Goal: Information Seeking & Learning: Learn about a topic

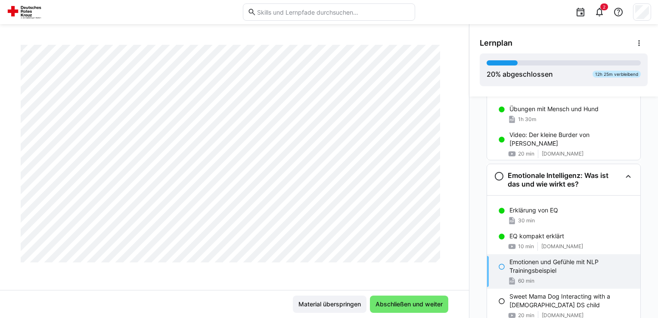
scroll to position [320, 0]
click at [519, 240] on div "EQ kompakt erklärt 10 min [DOMAIN_NAME]" at bounding box center [563, 241] width 153 height 26
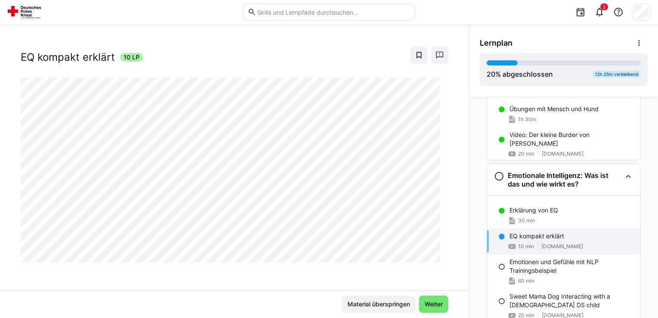
scroll to position [14, 0]
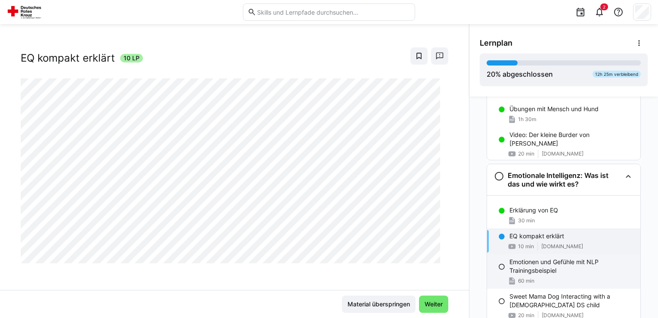
click at [519, 269] on p "Emotionen und Gefühle mit NLP Trainingsbeispiel" at bounding box center [571, 265] width 124 height 17
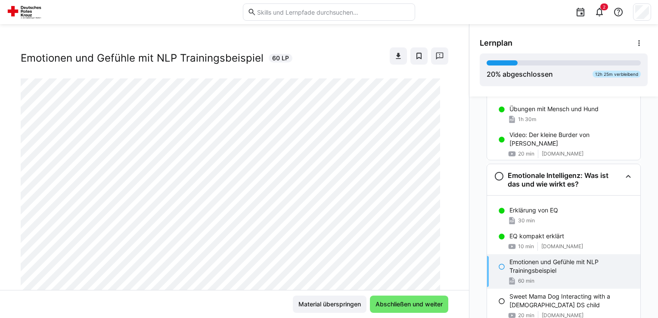
scroll to position [1276, 0]
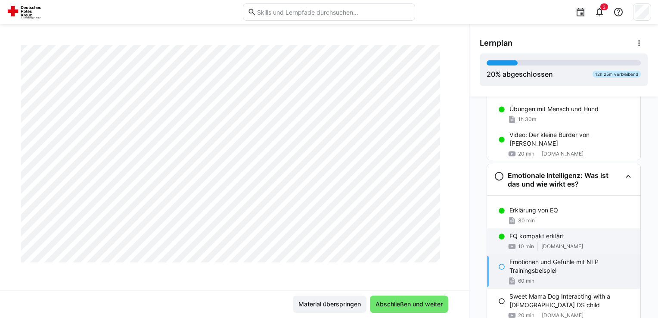
click at [533, 242] on div "10 min [DOMAIN_NAME]" at bounding box center [571, 246] width 124 height 9
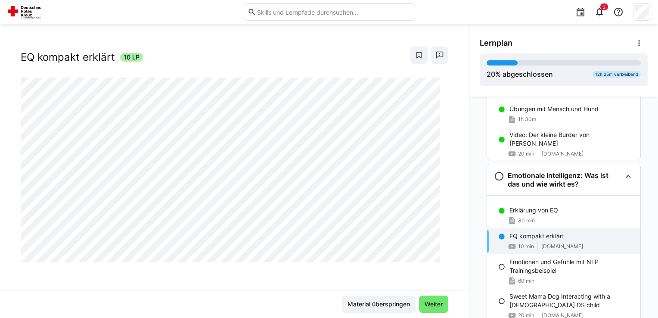
scroll to position [14, 0]
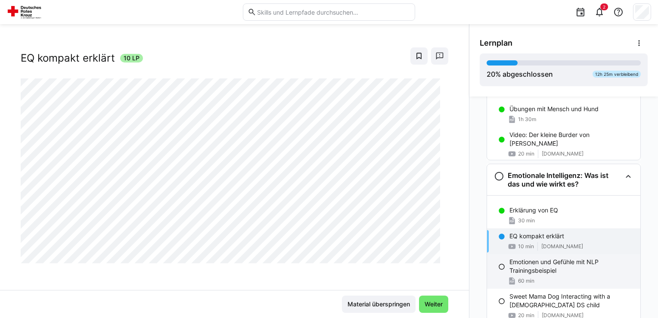
click at [540, 264] on p "Emotionen und Gefühle mit NLP Trainingsbeispiel" at bounding box center [571, 265] width 124 height 17
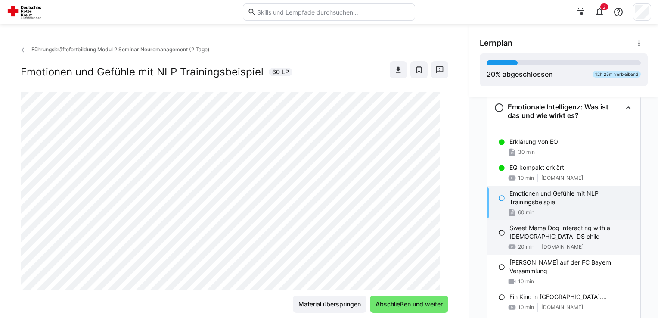
scroll to position [389, 0]
click at [535, 230] on p "Sweet Mama Dog Interacting with a [DEMOGRAPHIC_DATA] DS child" at bounding box center [571, 231] width 124 height 17
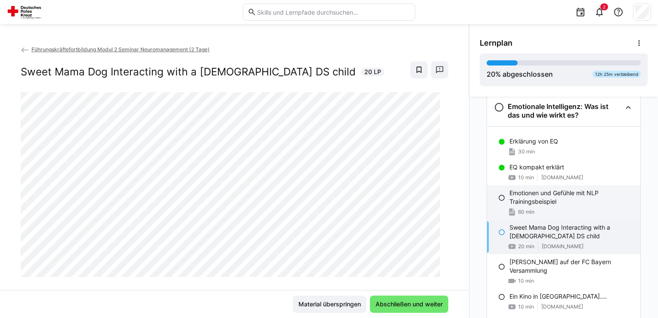
click at [518, 209] on span "60 min" at bounding box center [526, 211] width 16 height 7
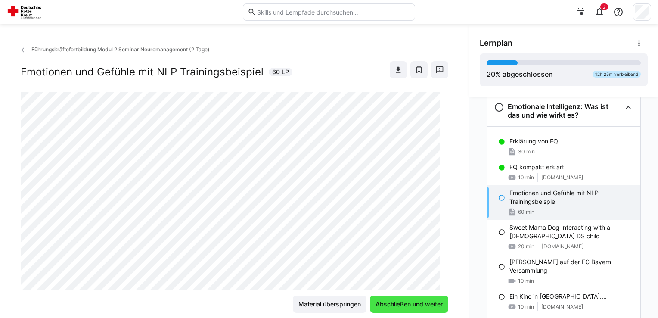
click at [406, 302] on span "Abschließen und weiter" at bounding box center [409, 304] width 70 height 9
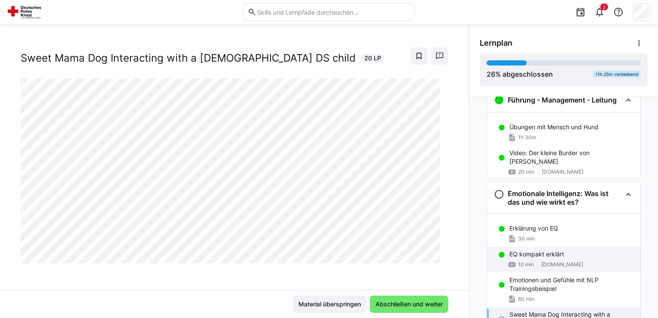
scroll to position [301, 0]
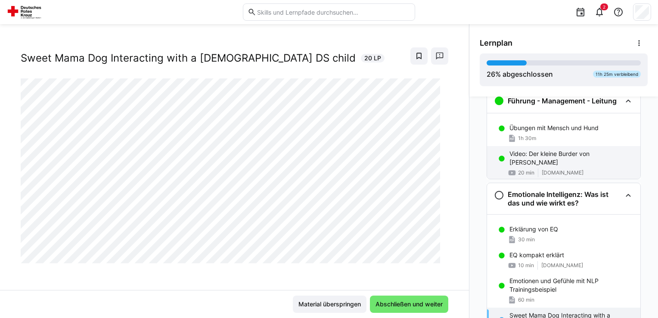
click at [529, 168] on div "20 min" at bounding box center [521, 172] width 27 height 9
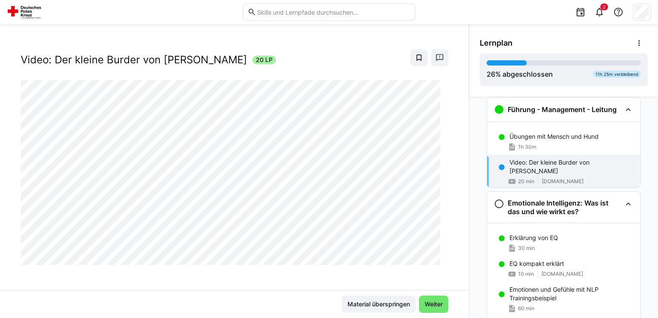
scroll to position [0, 0]
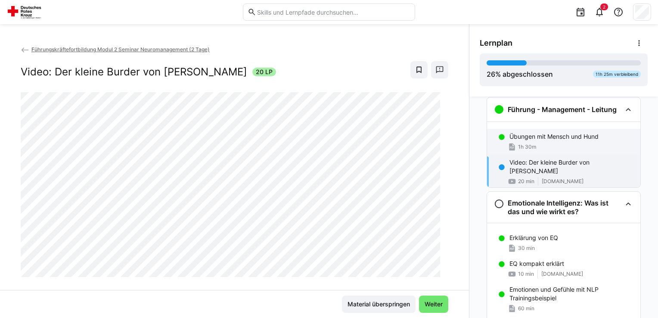
click at [520, 140] on div "Übungen mit Mensch und Hund 1h 30m" at bounding box center [563, 142] width 153 height 26
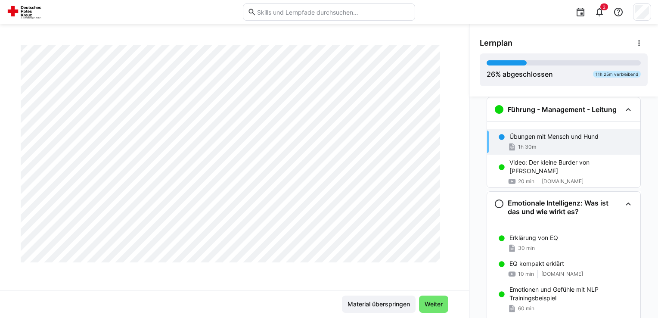
scroll to position [1905, 0]
click at [544, 266] on p "EQ kompakt erklärt" at bounding box center [536, 263] width 55 height 9
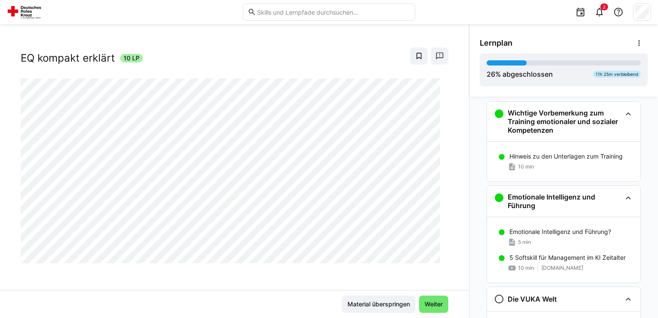
scroll to position [0, 0]
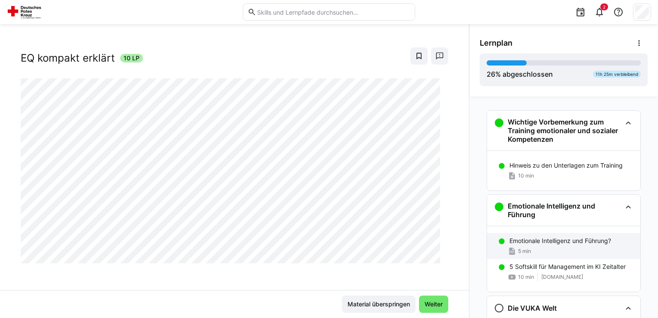
click at [536, 242] on p "Emotionale Intelligenz und Führung?" at bounding box center [560, 240] width 102 height 9
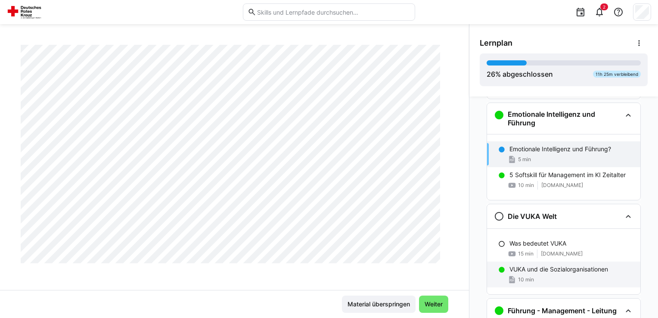
scroll to position [97, 0]
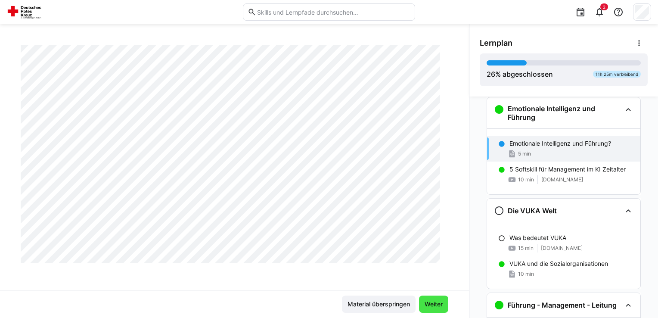
click at [423, 306] on span "Weiter" at bounding box center [433, 304] width 21 height 9
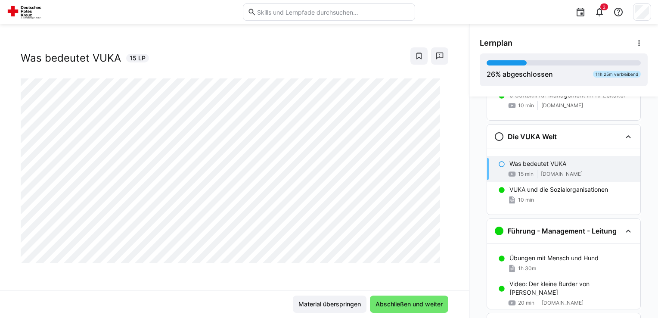
scroll to position [198, 0]
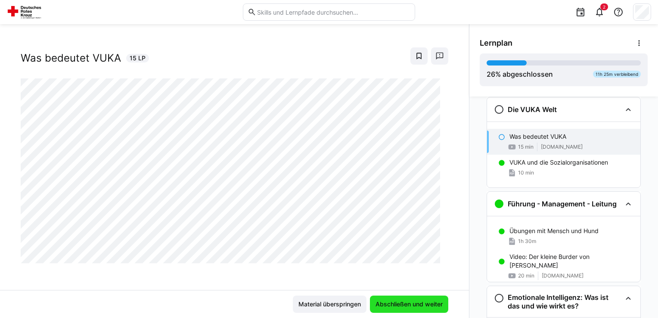
click at [420, 306] on span "Abschließen und weiter" at bounding box center [409, 304] width 70 height 9
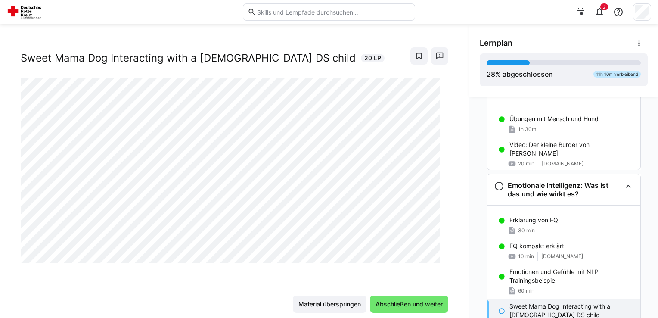
scroll to position [387, 0]
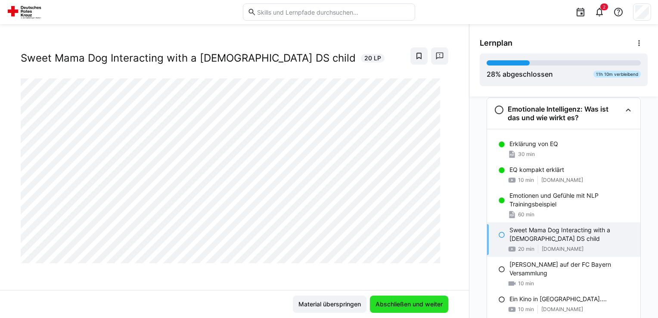
click at [420, 306] on span "Abschließen und weiter" at bounding box center [409, 304] width 70 height 9
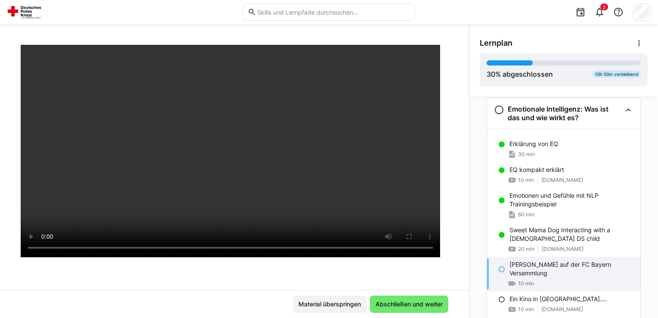
scroll to position [55, 0]
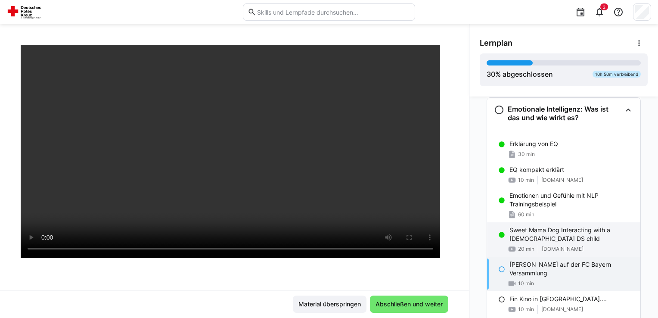
click at [523, 238] on p "Sweet Mama Dog Interacting with a [DEMOGRAPHIC_DATA] DS child" at bounding box center [571, 234] width 124 height 17
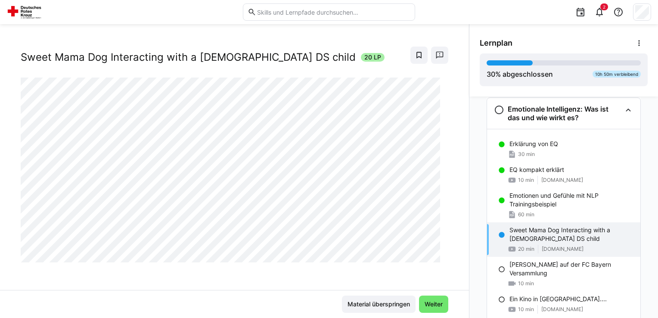
scroll to position [14, 0]
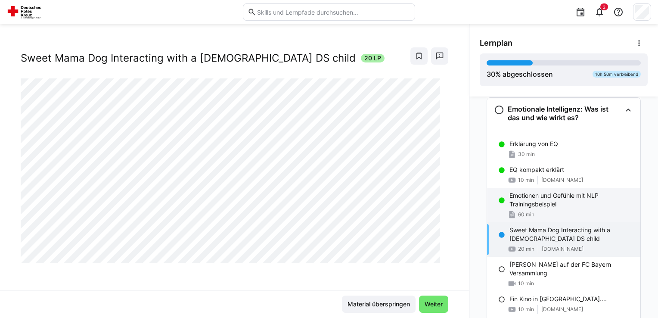
click at [522, 199] on p "Emotionen und Gefühle mit NLP Trainingsbeispiel" at bounding box center [571, 199] width 124 height 17
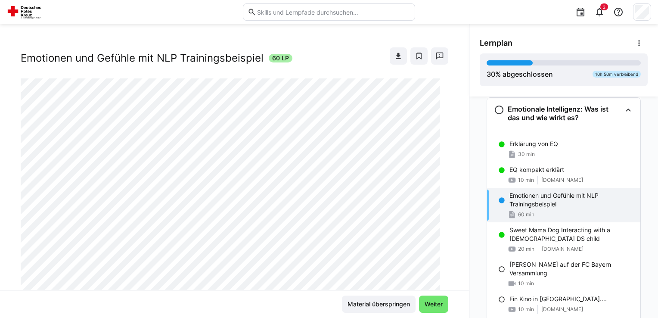
scroll to position [55, 0]
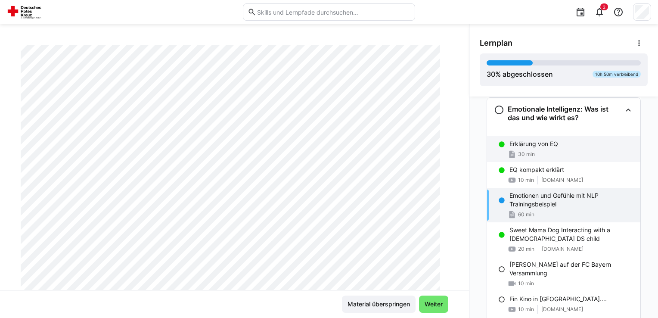
click at [523, 141] on p "Erklärung von EQ" at bounding box center [533, 143] width 49 height 9
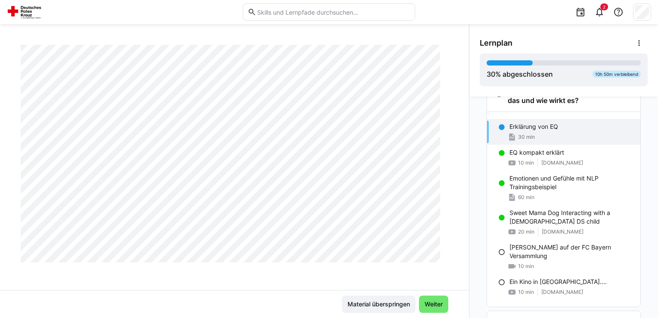
scroll to position [968, 0]
